Goal: Task Accomplishment & Management: Manage account settings

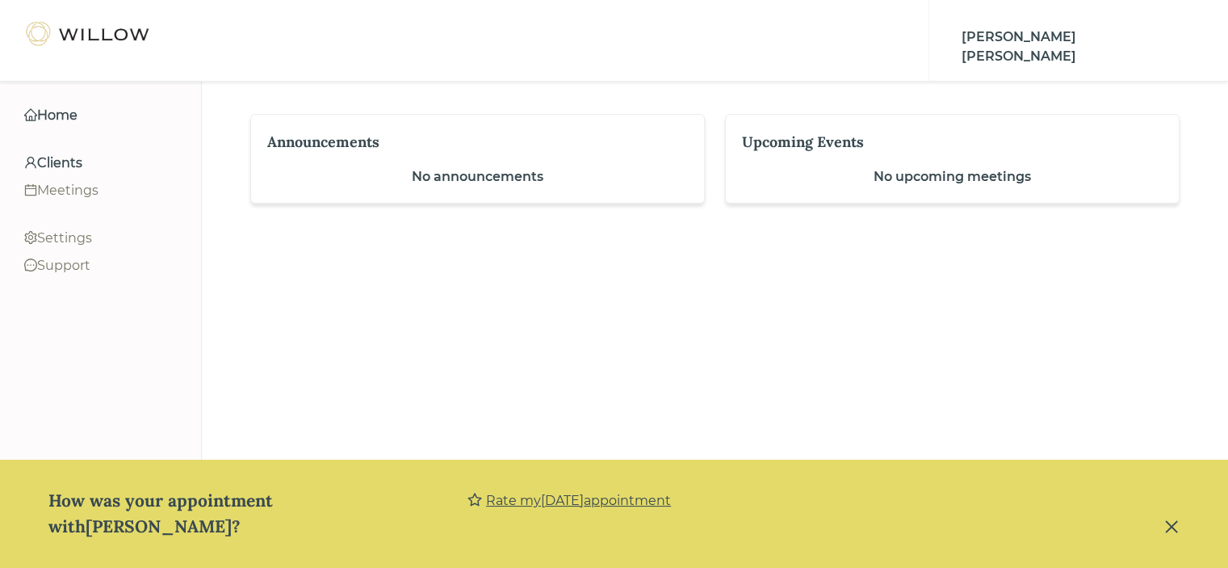
click at [83, 163] on div "Clients" at bounding box center [100, 162] width 153 height 19
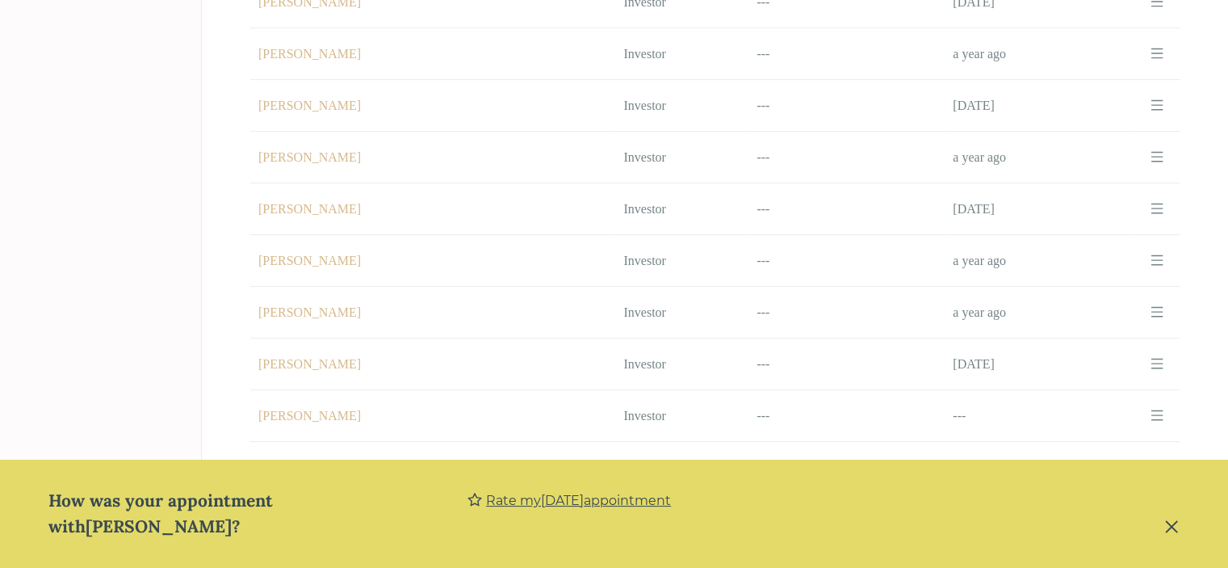
scroll to position [533, 0]
click at [336, 296] on td "Name [PERSON_NAME]" at bounding box center [432, 313] width 365 height 52
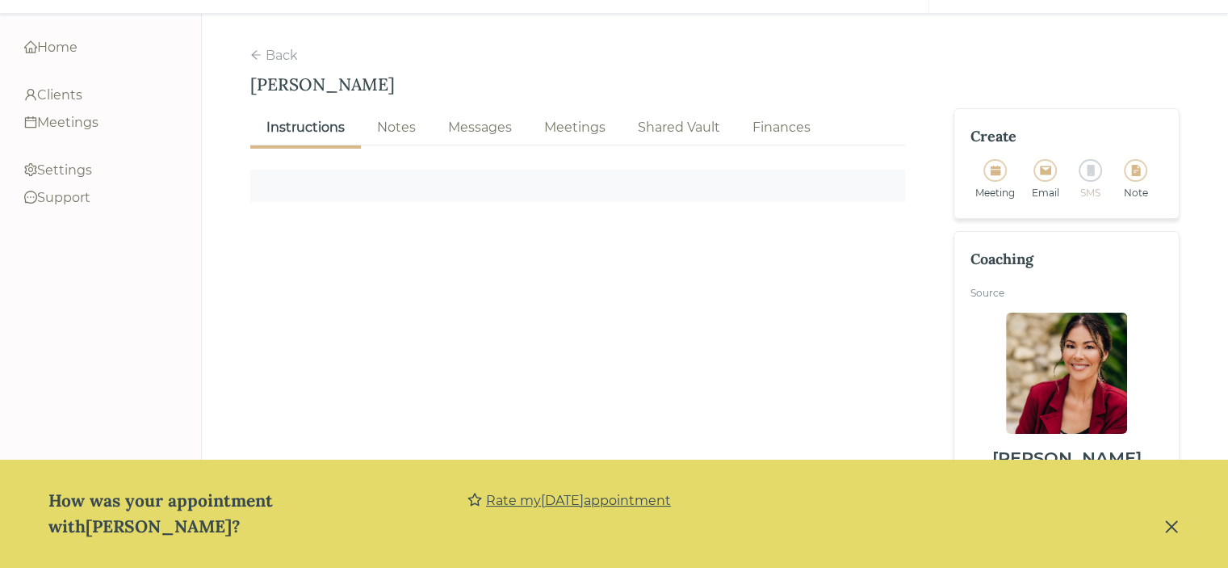
scroll to position [88, 0]
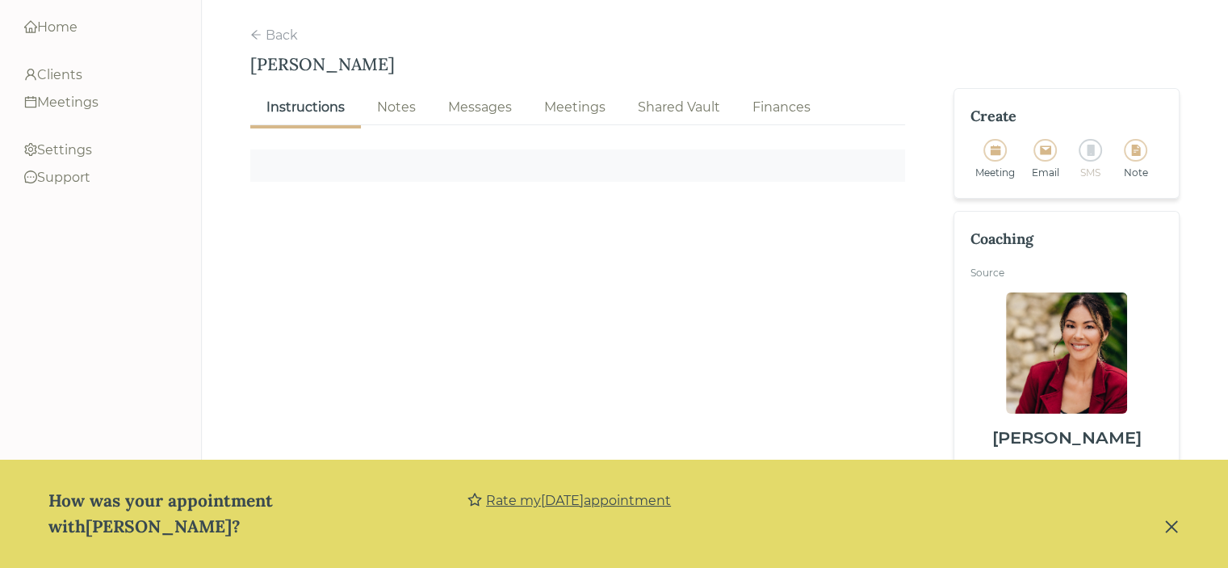
click at [409, 99] on div "Notes" at bounding box center [396, 107] width 39 height 19
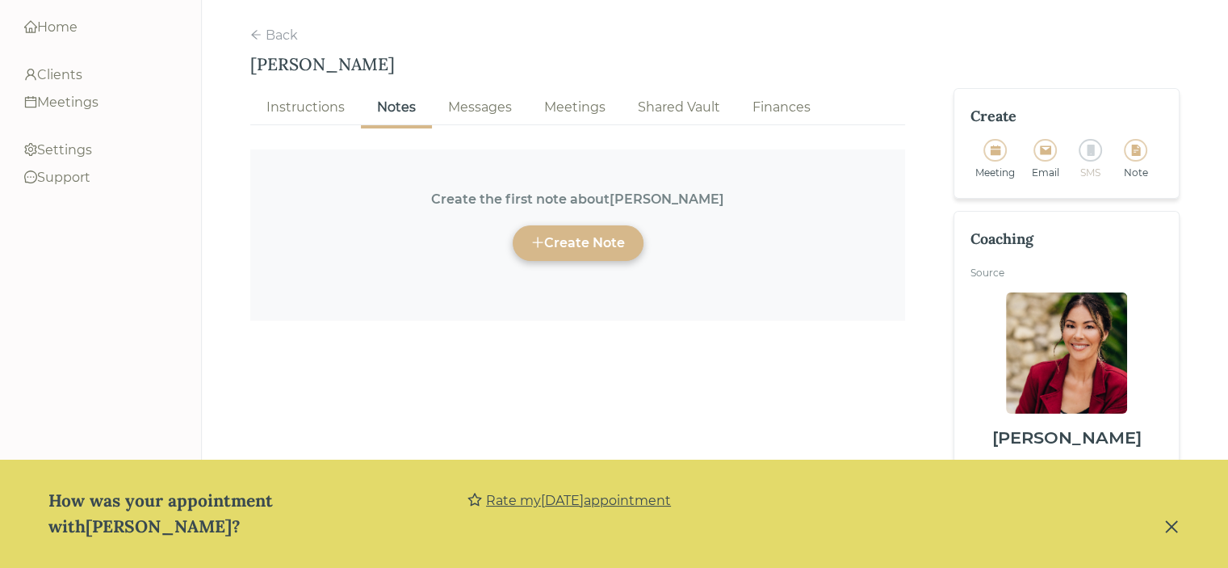
click at [620, 233] on div "Create Note" at bounding box center [578, 242] width 94 height 19
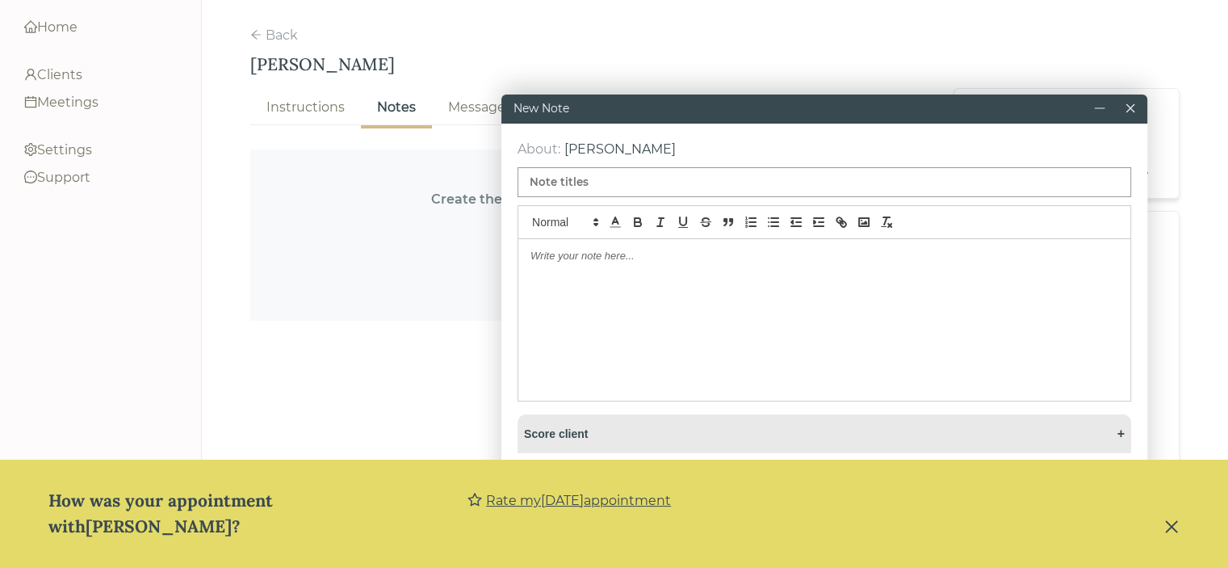
click at [581, 187] on input at bounding box center [825, 182] width 614 height 30
type input "[PERSON_NAME] Advisor Certification Meeting [DATE]"
click at [579, 245] on div at bounding box center [824, 319] width 612 height 161
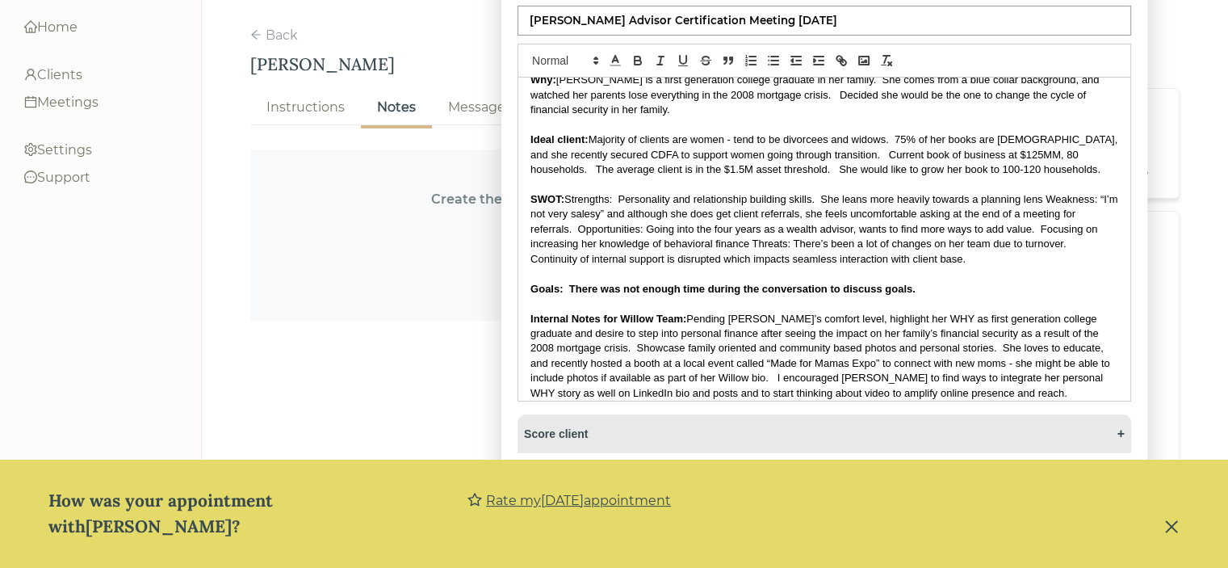
scroll to position [113, 0]
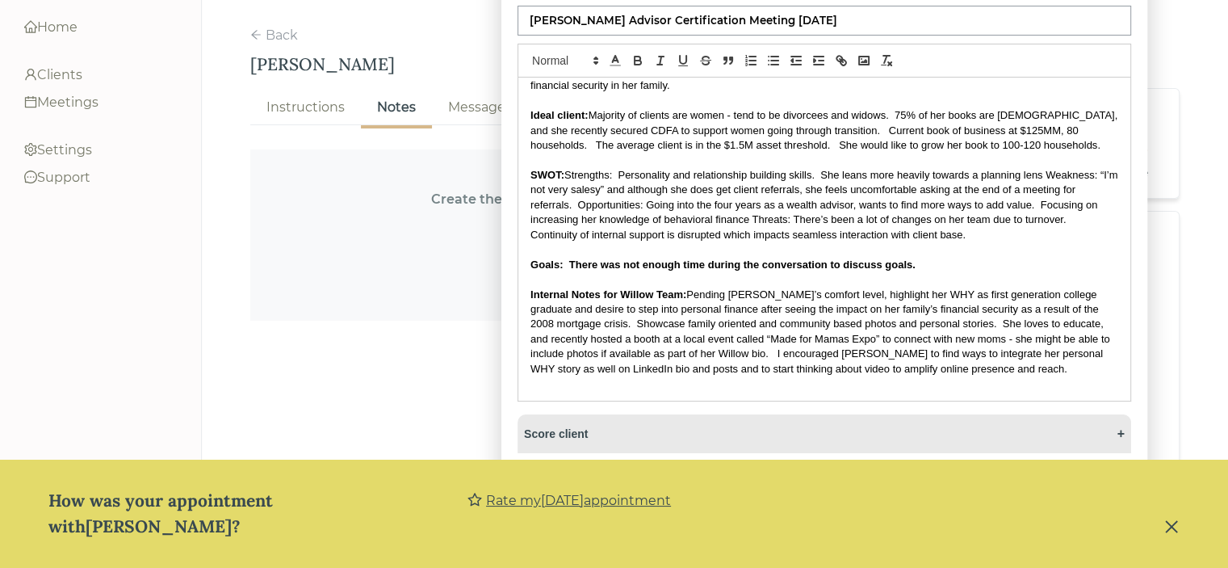
click at [577, 196] on p "SWOT: Strengths: Personality and relationship building skills. She leans more h…" at bounding box center [824, 205] width 588 height 74
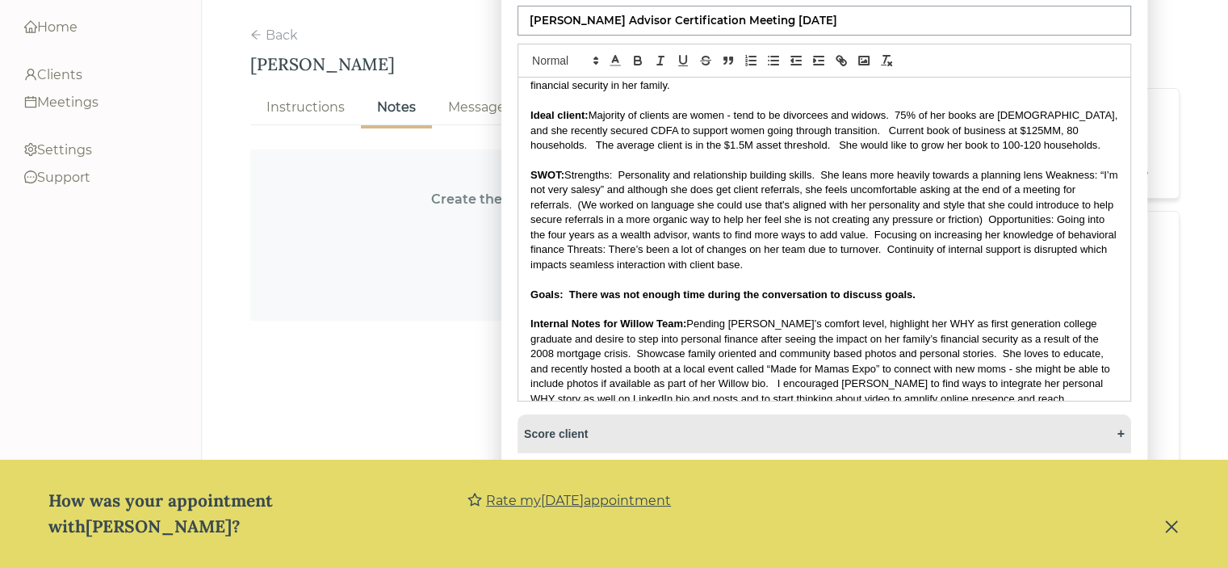
click at [840, 248] on p "SWOT: Strengths: Personality and relationship building skills. She leans more h…" at bounding box center [824, 220] width 588 height 104
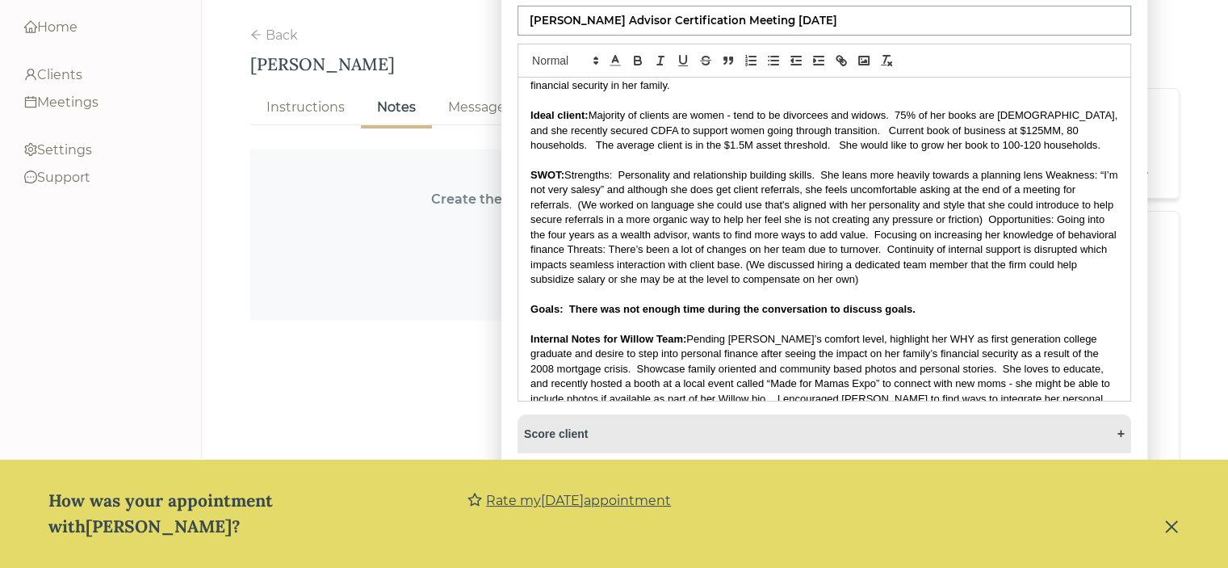
click at [1042, 246] on span "Strengths: Personality and relationship building skills. She leans more heavily…" at bounding box center [825, 227] width 590 height 116
click at [963, 268] on span "Strengths: Personality and relationship building skills. She leans more heavily…" at bounding box center [825, 227] width 590 height 116
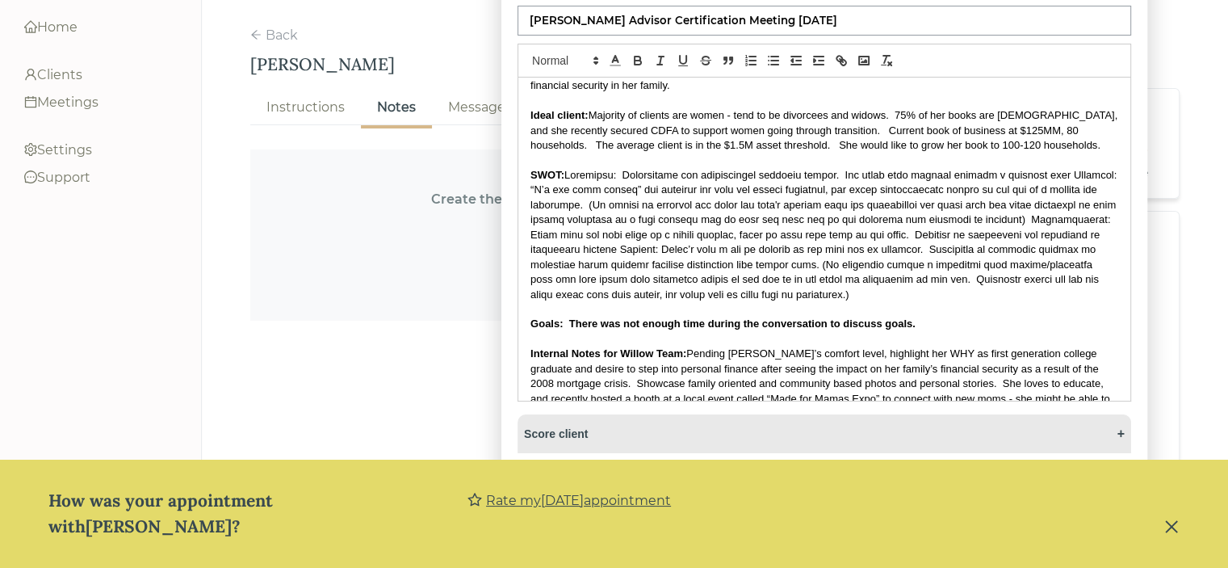
scroll to position [173, 0]
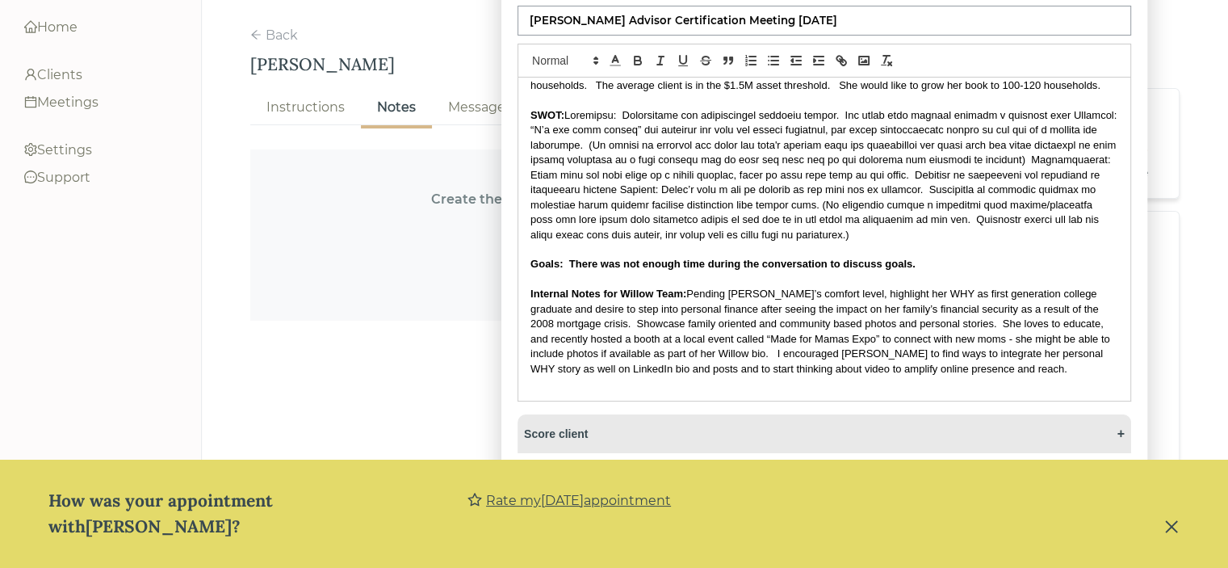
click at [1168, 526] on icon "close" at bounding box center [1172, 526] width 16 height 16
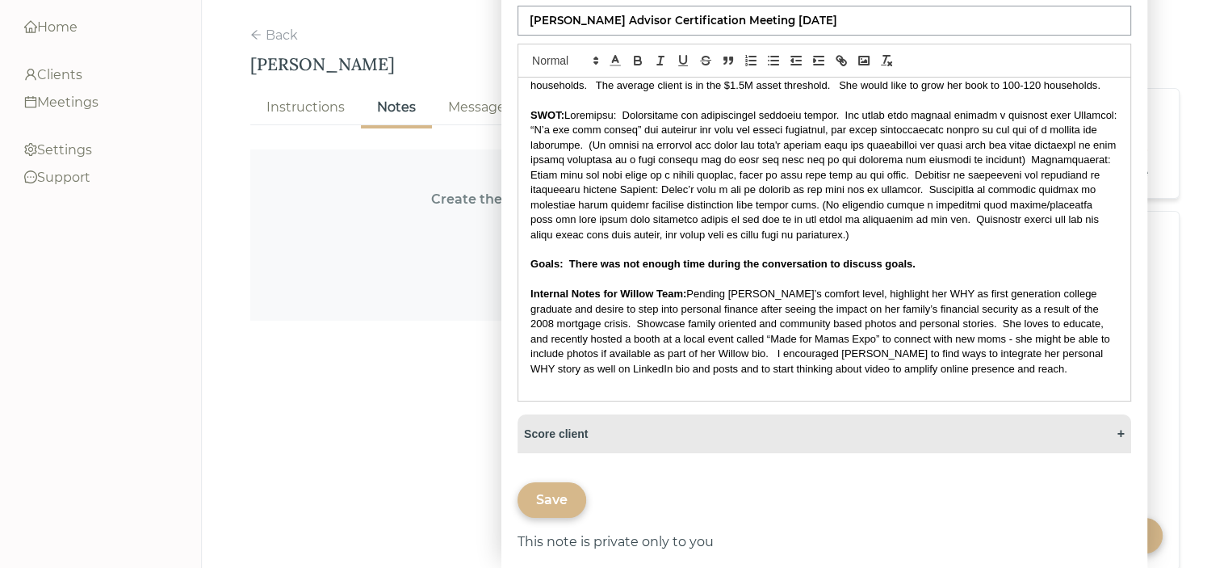
click at [534, 500] on div "Save" at bounding box center [552, 500] width 69 height 36
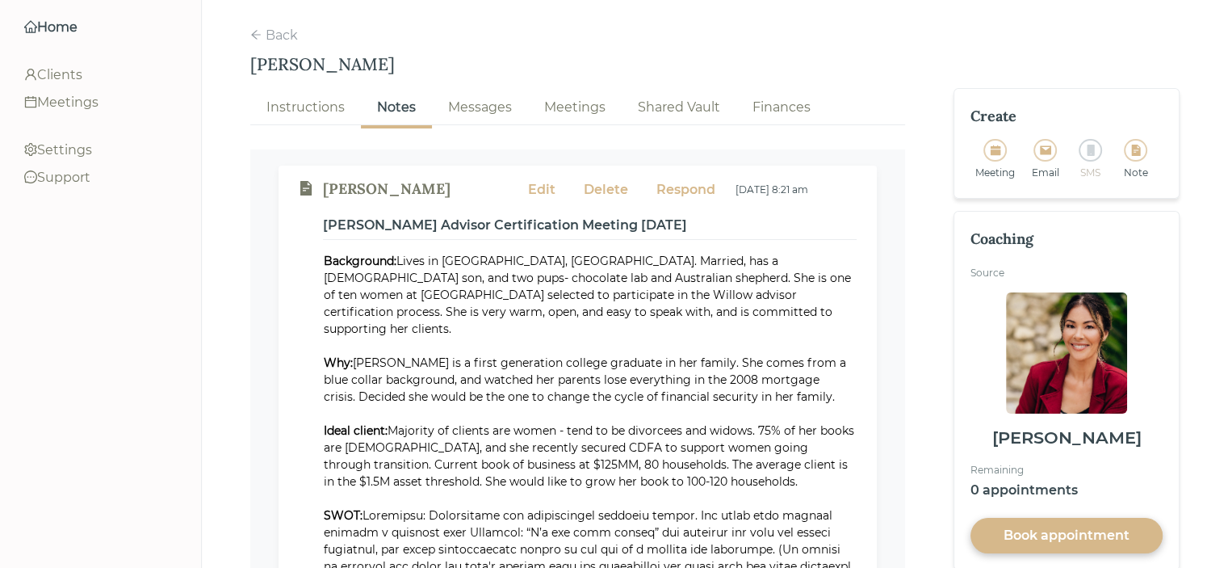
click at [65, 25] on div "Home" at bounding box center [100, 27] width 153 height 19
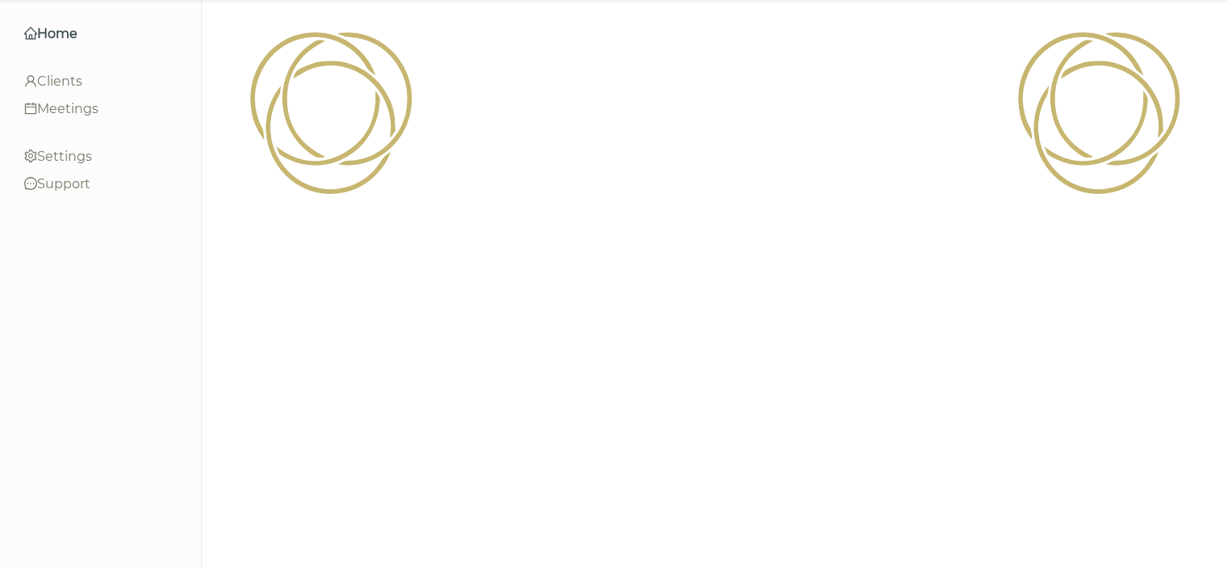
scroll to position [68, 0]
